Goal: Transaction & Acquisition: Book appointment/travel/reservation

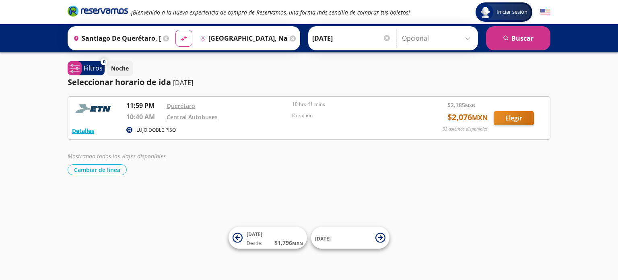
click at [467, 37] on input "Opcional" at bounding box center [438, 38] width 72 height 20
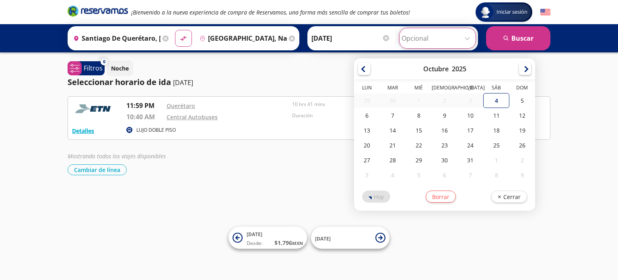
click at [467, 37] on input "Opcional" at bounding box center [437, 38] width 72 height 20
click at [565, 103] on div "Iniciar sesión Iniciar sesión ¡Bienvenido a la nueva experiencia de compra de R…" at bounding box center [309, 140] width 618 height 280
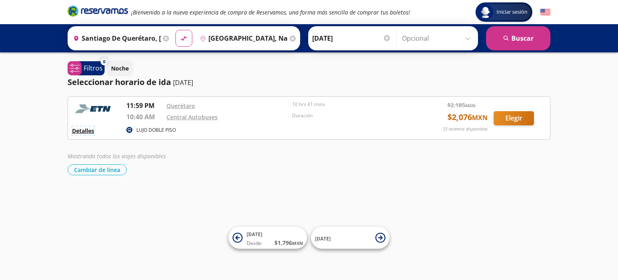
click at [85, 128] on button "Detalles" at bounding box center [83, 130] width 22 height 8
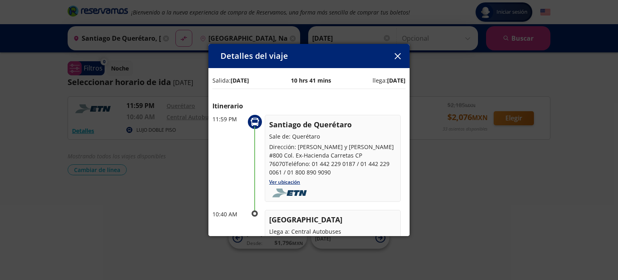
click at [399, 55] on icon "button" at bounding box center [397, 56] width 6 height 6
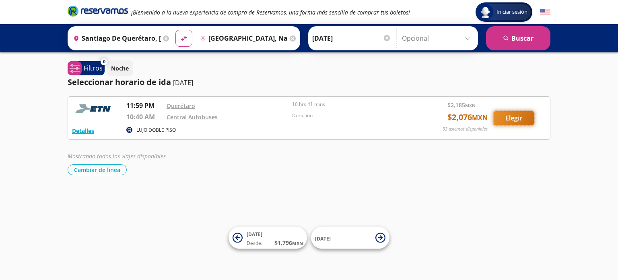
click at [518, 117] on button "Elegir" at bounding box center [513, 118] width 40 height 14
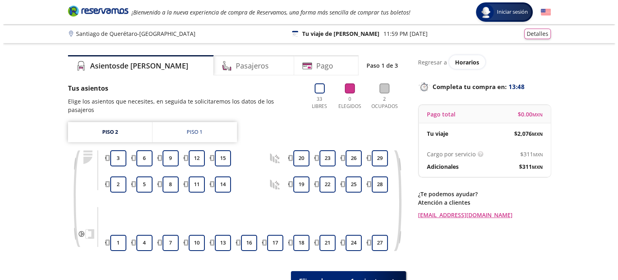
scroll to position [40, 0]
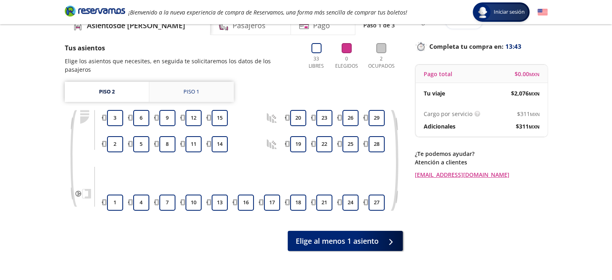
click at [196, 88] on div "Piso 1" at bounding box center [191, 92] width 16 height 8
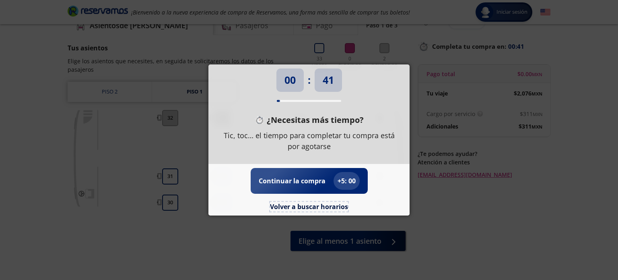
click at [300, 206] on button "Volver a buscar horarios" at bounding box center [309, 206] width 78 height 10
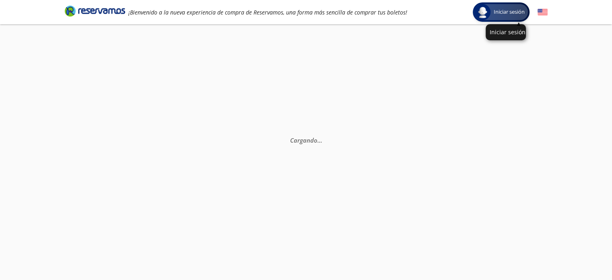
click at [498, 13] on span "Iniciar sesión" at bounding box center [508, 12] width 37 height 8
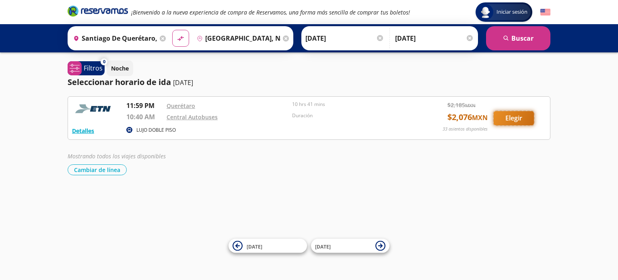
click at [512, 116] on button "Elegir" at bounding box center [513, 118] width 40 height 14
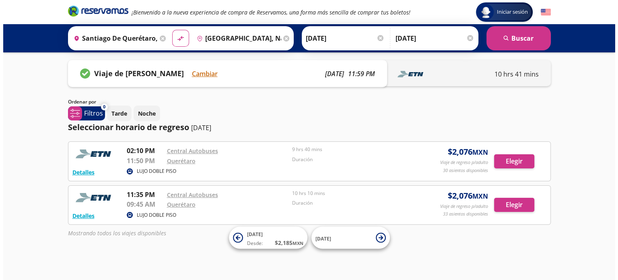
scroll to position [5, 0]
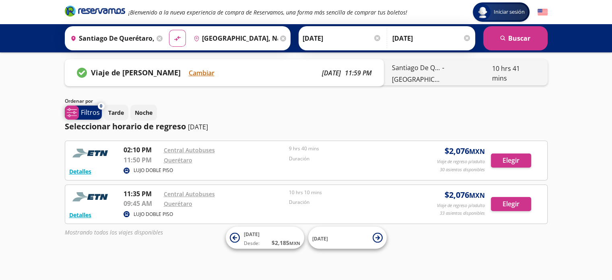
click at [86, 109] on p "Filtros" at bounding box center [90, 112] width 19 height 10
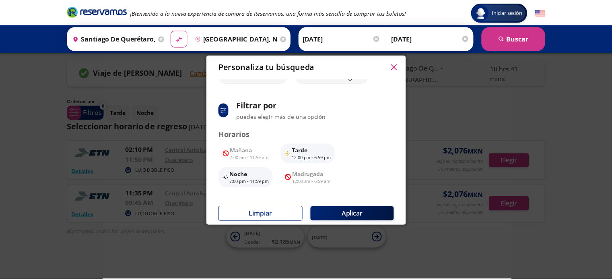
scroll to position [0, 0]
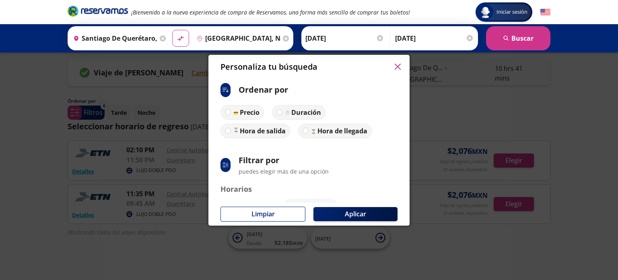
click at [397, 65] on icon "button" at bounding box center [398, 67] width 6 height 6
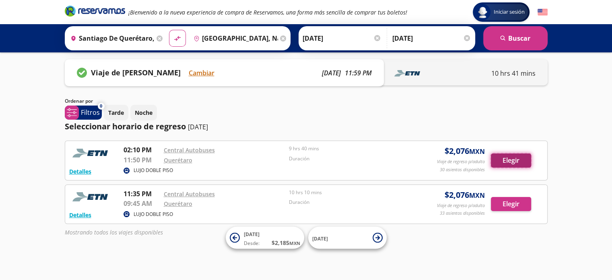
click at [513, 157] on button "Elegir" at bounding box center [511, 160] width 40 height 14
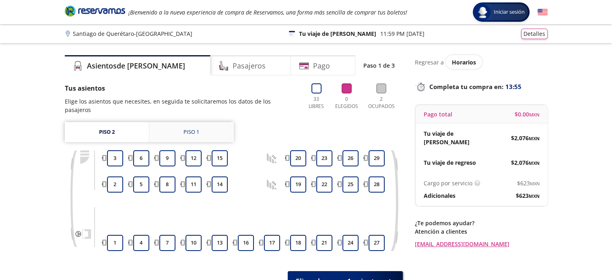
click at [189, 128] on div "Piso 1" at bounding box center [191, 132] width 16 height 8
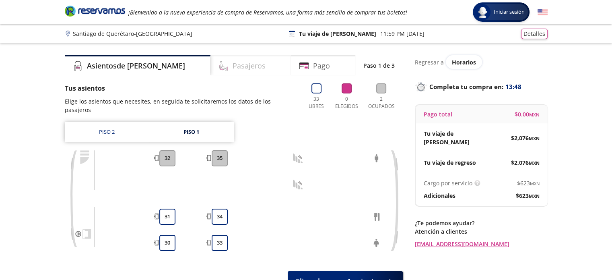
click at [235, 65] on div "Pasajeros" at bounding box center [250, 65] width 80 height 20
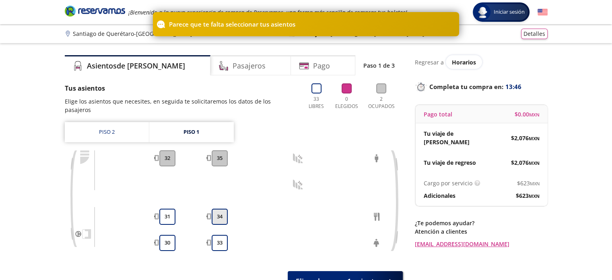
click at [223, 208] on button "34" at bounding box center [220, 216] width 16 height 16
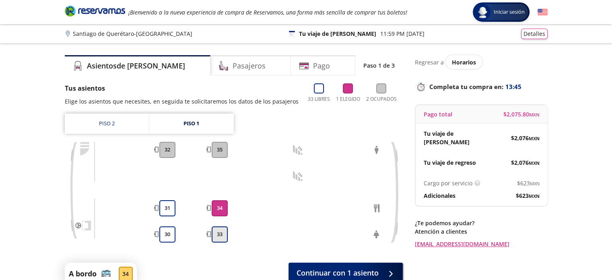
click at [222, 234] on button "33" at bounding box center [220, 234] width 16 height 16
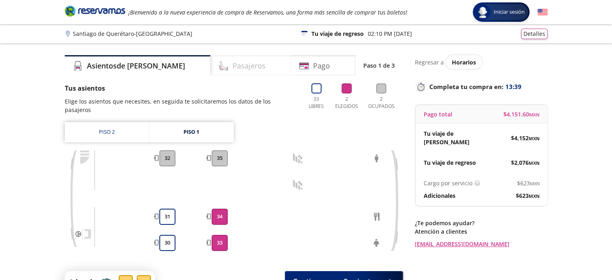
click at [248, 64] on div "Pasajeros" at bounding box center [250, 65] width 80 height 20
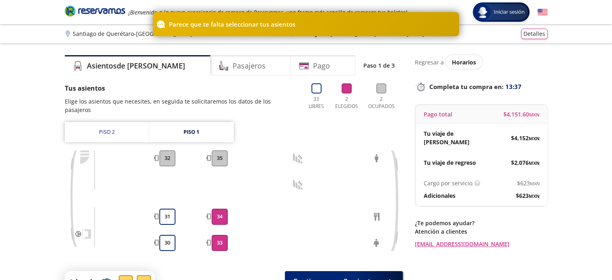
click at [576, 68] on div "Group 9 Created with Sketch. Elige tus asientos de ida [GEOGRAPHIC_DATA] - [GEO…" at bounding box center [306, 172] width 612 height 345
click at [217, 208] on button "34" at bounding box center [220, 216] width 16 height 16
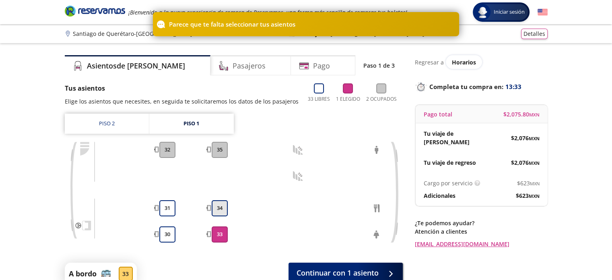
click at [219, 207] on button "34" at bounding box center [220, 208] width 16 height 16
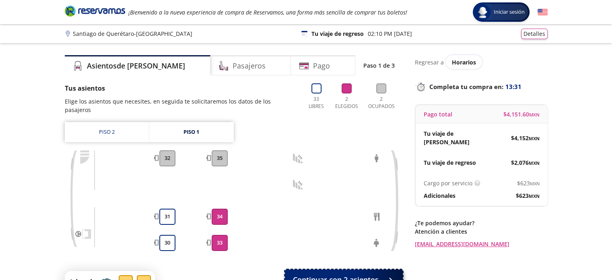
click at [359, 274] on span "Continuar con 2 asientos" at bounding box center [336, 279] width 86 height 11
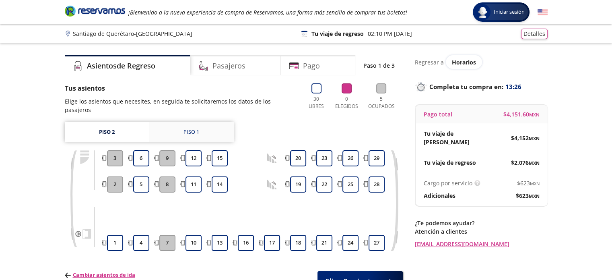
click at [197, 128] on div "Piso 1" at bounding box center [191, 132] width 16 height 8
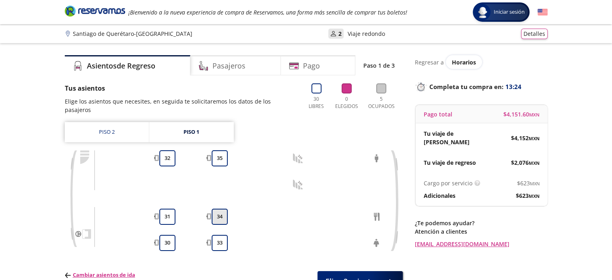
click at [217, 208] on button "34" at bounding box center [220, 216] width 16 height 16
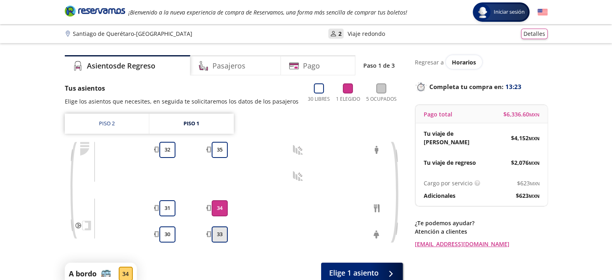
click at [218, 232] on button "33" at bounding box center [220, 234] width 16 height 16
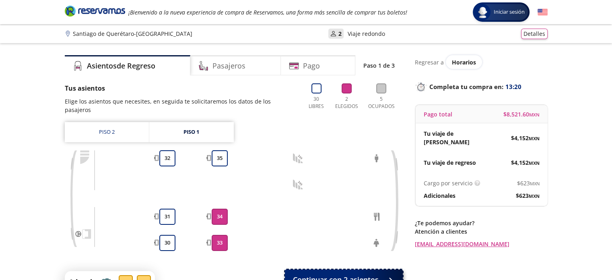
click at [364, 274] on span "Continuar con 2 asientos" at bounding box center [336, 279] width 86 height 11
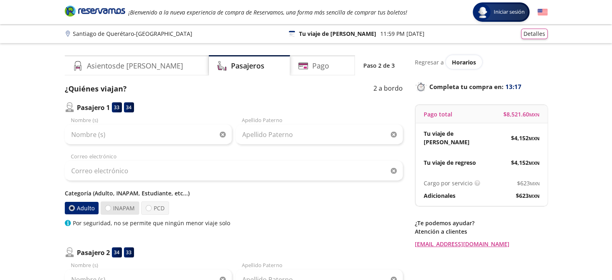
click at [114, 203] on label "INAPAM" at bounding box center [120, 207] width 39 height 13
click at [111, 205] on input "INAPAM" at bounding box center [107, 207] width 5 height 5
radio input "true"
radio input "false"
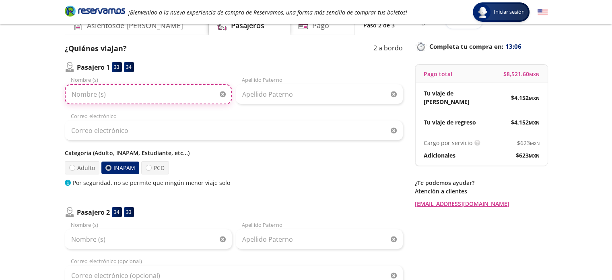
click at [145, 95] on input "Nombre (s)" at bounding box center [148, 94] width 167 height 20
type input "[PERSON_NAME]"
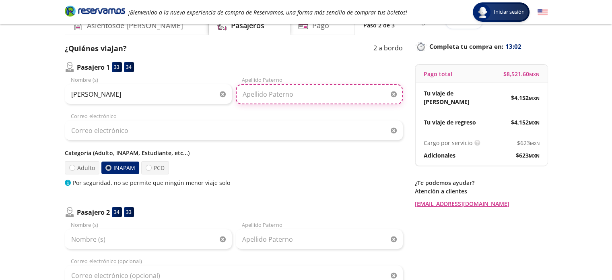
type input "[PERSON_NAME]"
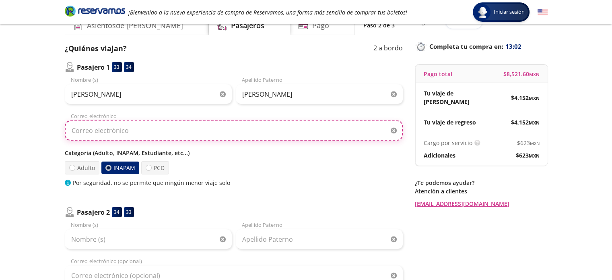
type input "[EMAIL_ADDRESS][DOMAIN_NAME]"
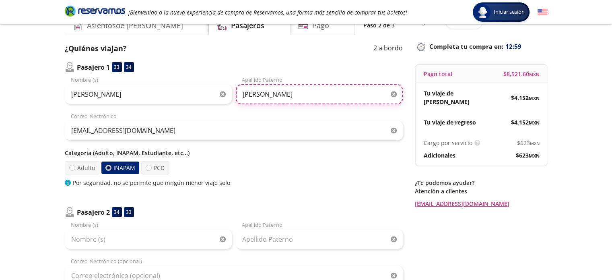
drag, startPoint x: 273, startPoint y: 91, endPoint x: 237, endPoint y: 94, distance: 36.3
click at [237, 94] on input "[PERSON_NAME]" at bounding box center [319, 94] width 167 height 20
type input "[PERSON_NAME]"
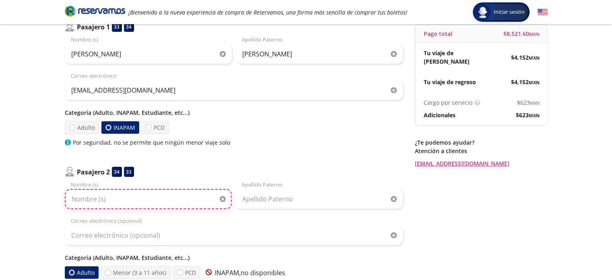
click at [137, 196] on input "Nombre (s)" at bounding box center [148, 199] width 167 height 20
type input "[PERSON_NAME]"
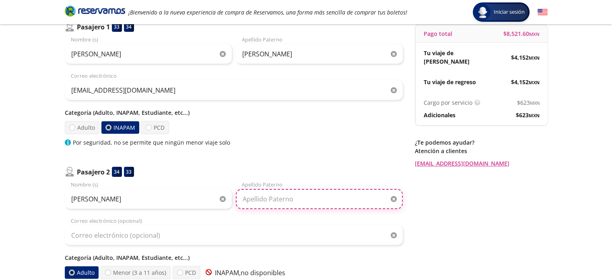
click at [269, 197] on input "Apellido Paterno" at bounding box center [319, 199] width 167 height 20
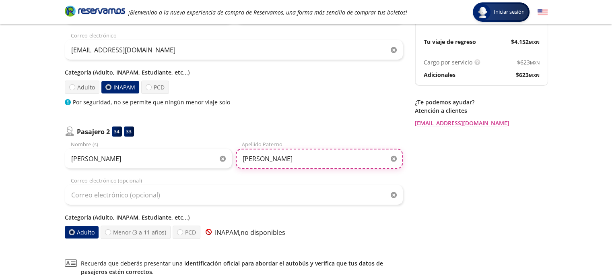
type input "[PERSON_NAME]"
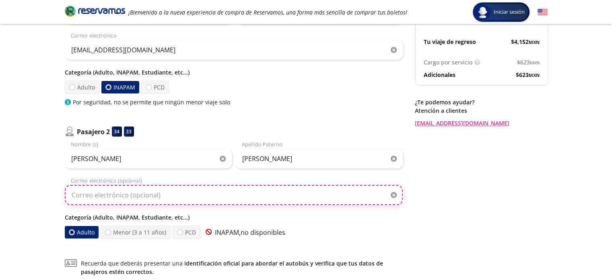
click at [147, 193] on input "Correo electrónico (opcional)" at bounding box center [234, 195] width 338 height 20
type input "[EMAIL_ADDRESS][DOMAIN_NAME]"
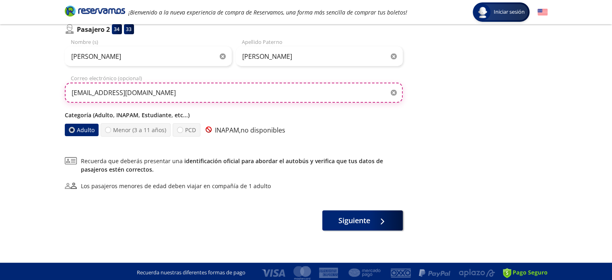
scroll to position [225, 0]
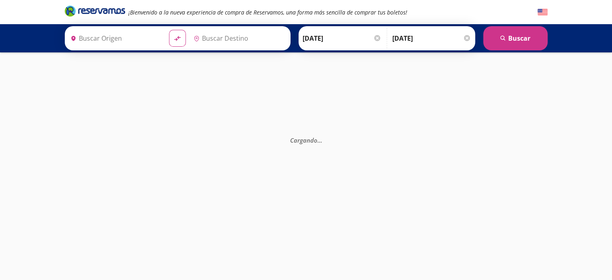
type input "Santiago de Querétaro, [GEOGRAPHIC_DATA]"
type input "[GEOGRAPHIC_DATA], Nayarit"
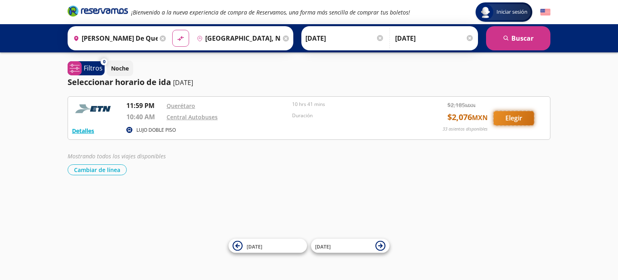
click at [521, 119] on button "Elegir" at bounding box center [513, 118] width 40 height 14
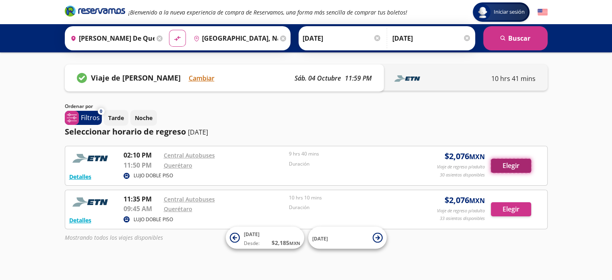
click at [516, 169] on button "Elegir" at bounding box center [511, 165] width 40 height 14
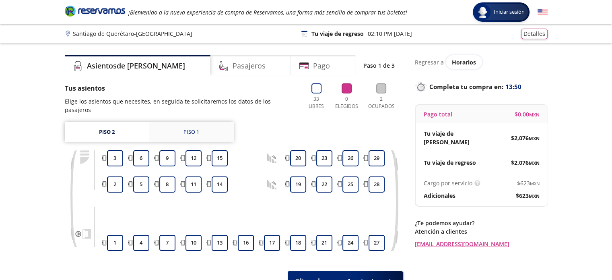
click at [191, 128] on div "Piso 1" at bounding box center [191, 132] width 16 height 8
